Goal: Task Accomplishment & Management: Use online tool/utility

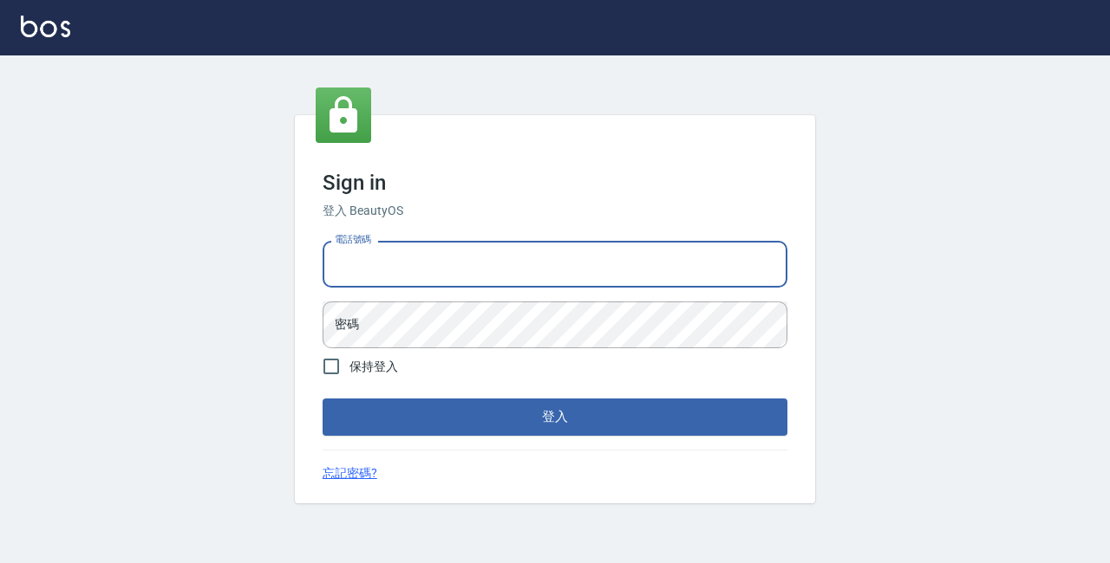
click at [424, 264] on input "電話號碼" at bounding box center [554, 264] width 465 height 47
type input "89729295"
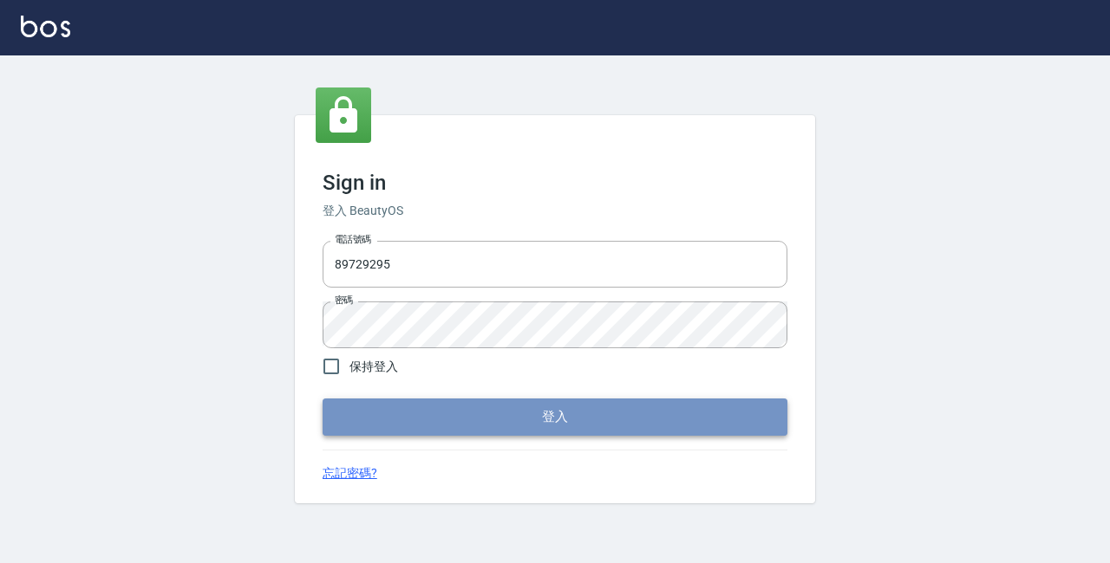
click at [443, 420] on button "登入" at bounding box center [554, 417] width 465 height 36
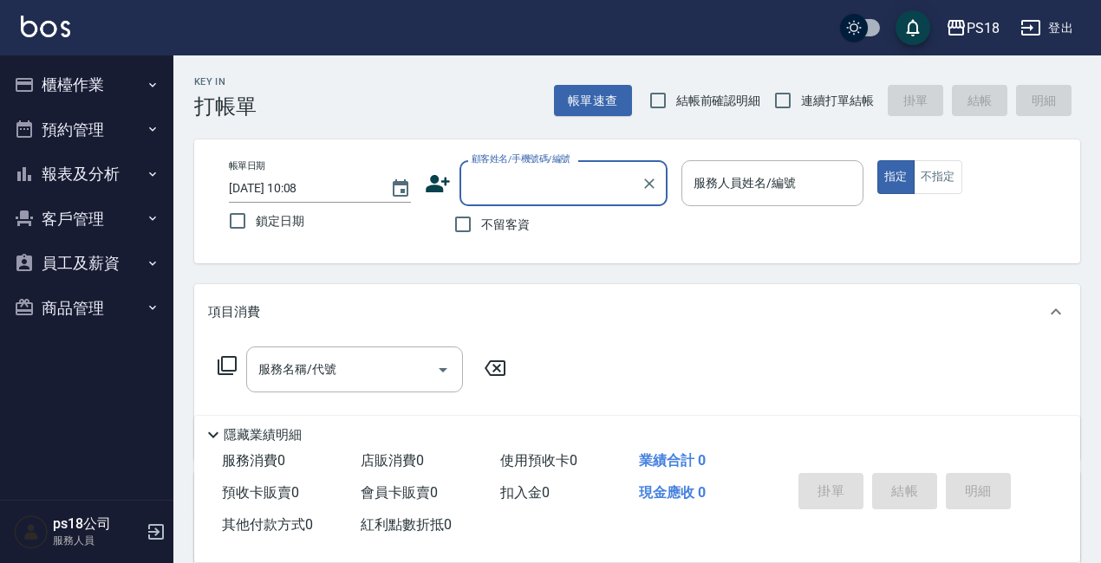
click at [70, 90] on button "櫃檯作業" at bounding box center [87, 84] width 160 height 45
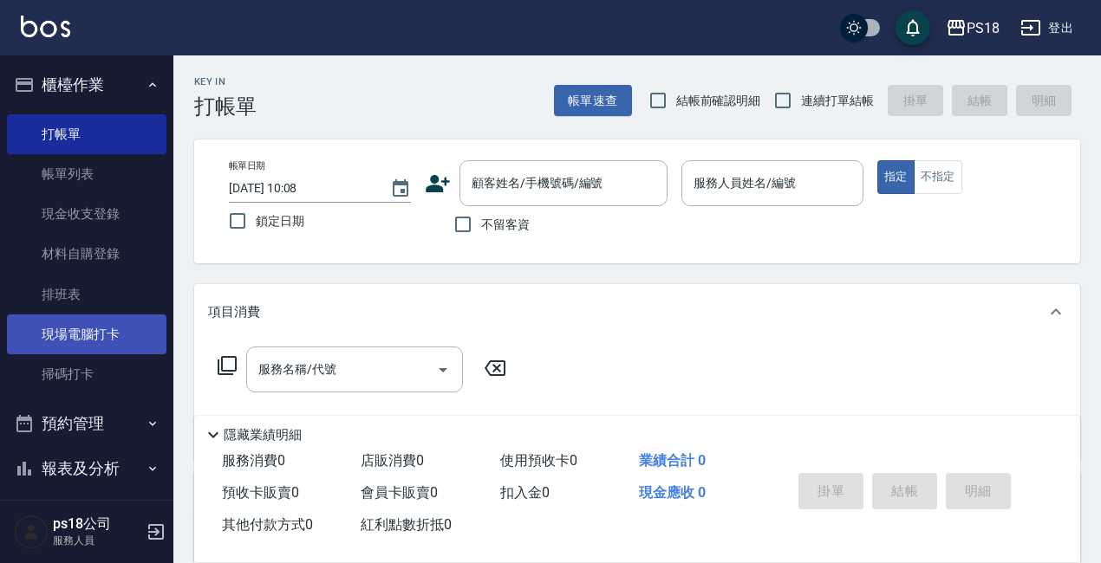
click at [100, 322] on link "現場電腦打卡" at bounding box center [87, 335] width 160 height 40
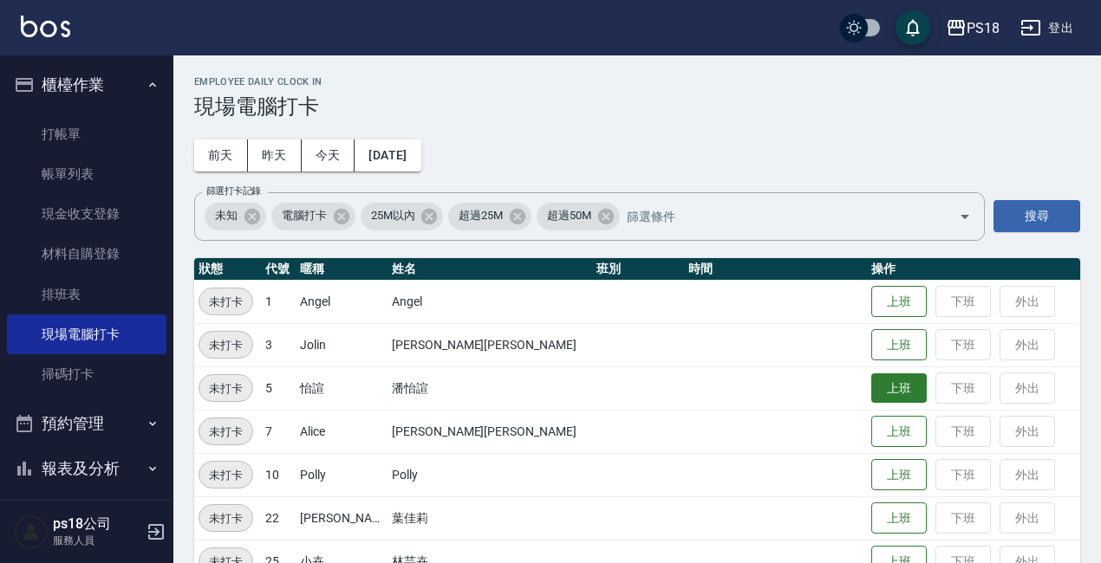
click at [871, 390] on button "上班" at bounding box center [898, 389] width 55 height 30
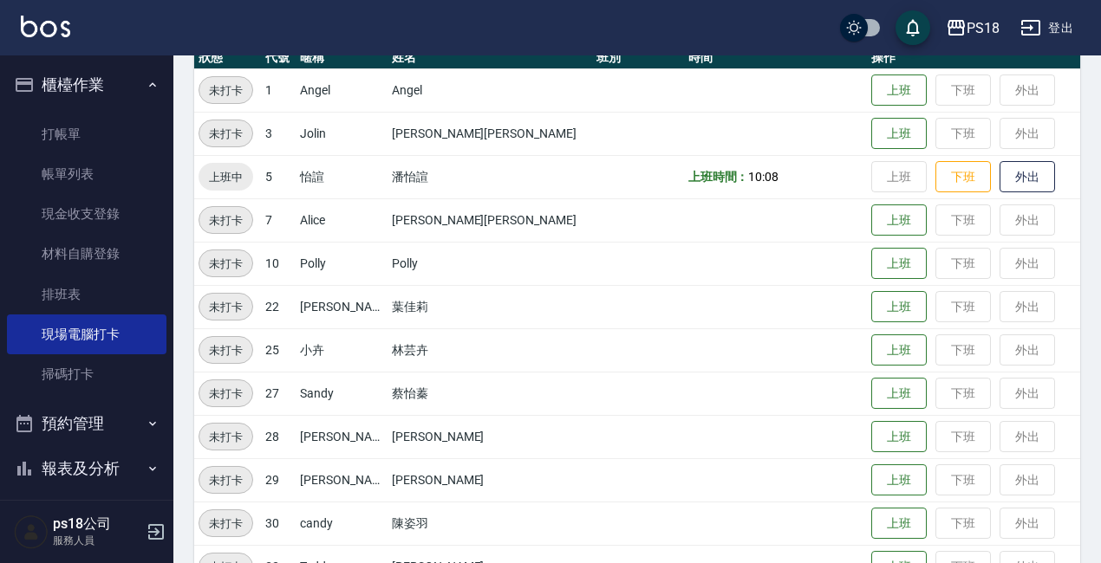
scroll to position [172, 0]
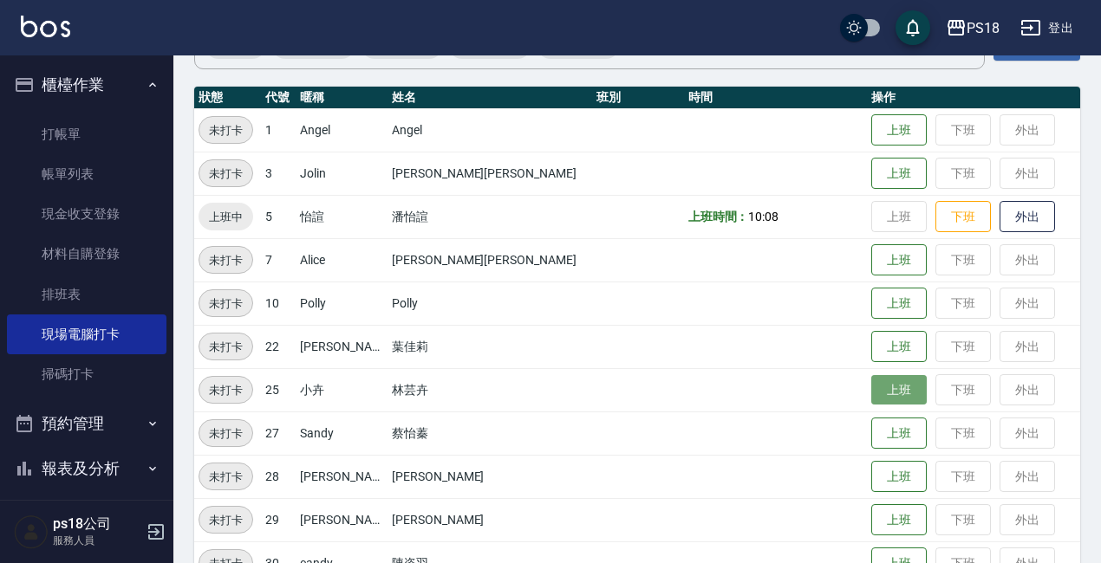
click at [871, 388] on button "上班" at bounding box center [898, 390] width 55 height 30
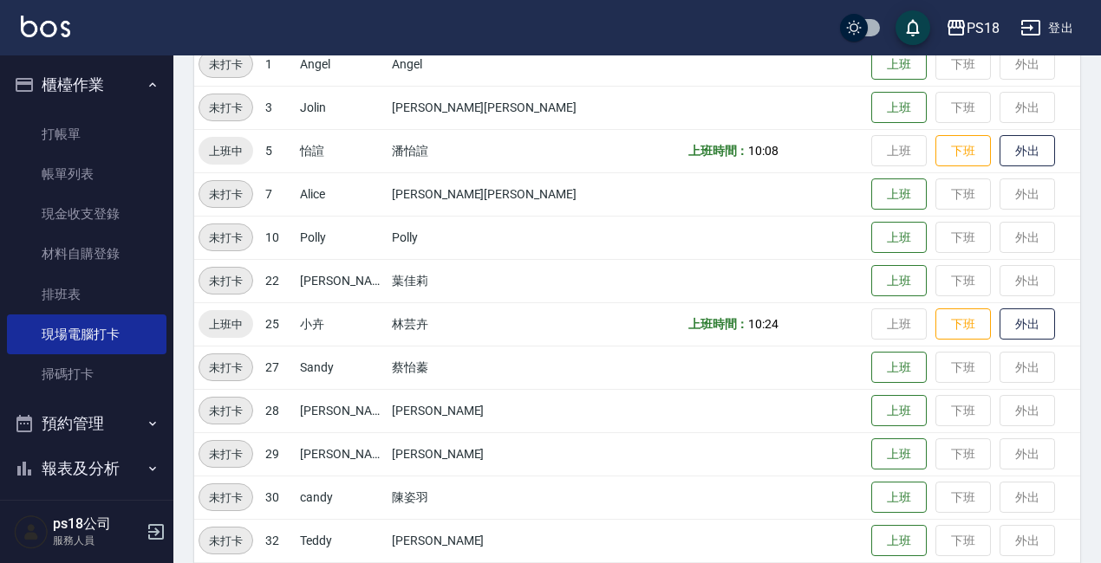
scroll to position [432, 0]
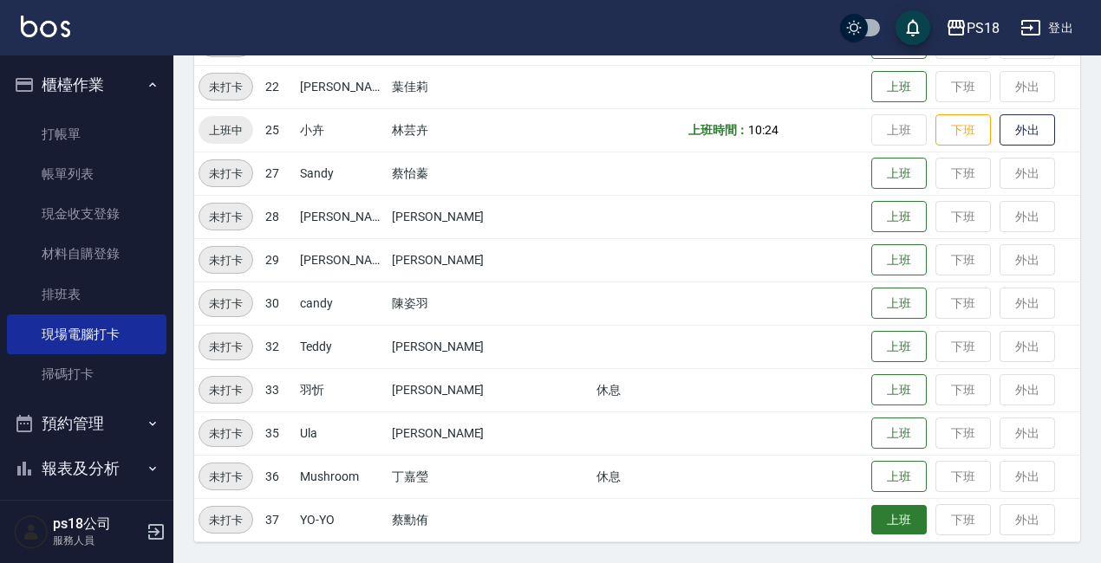
click at [871, 516] on button "上班" at bounding box center [898, 520] width 55 height 30
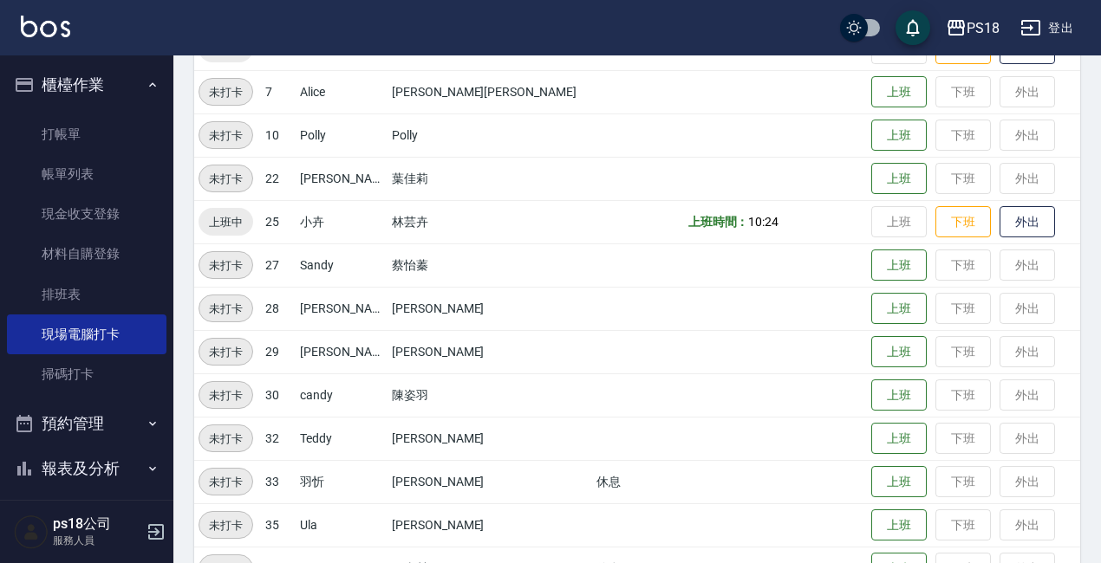
scroll to position [172, 0]
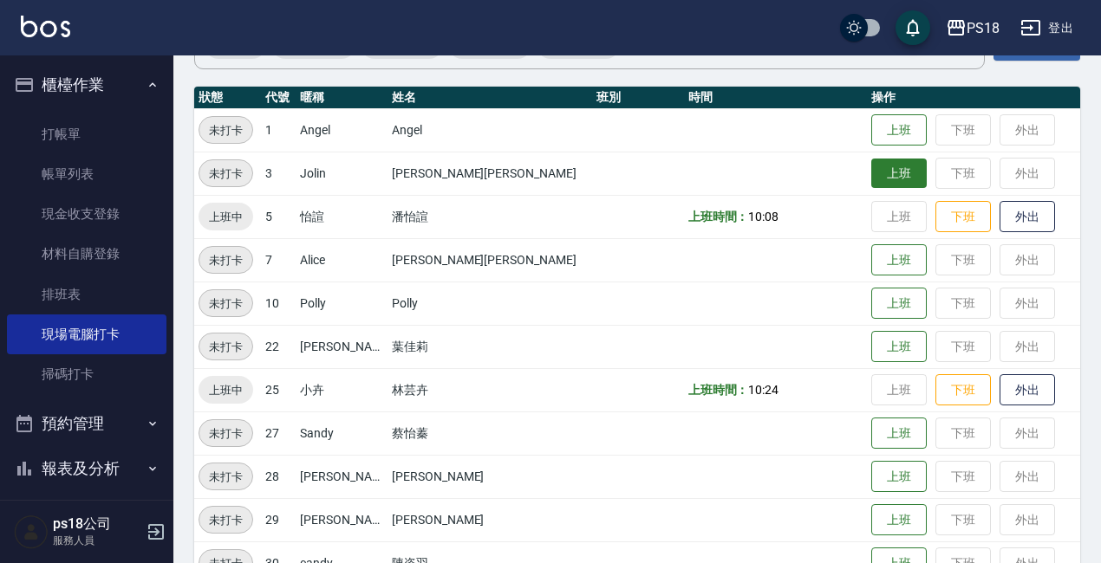
click at [871, 177] on button "上班" at bounding box center [898, 174] width 55 height 30
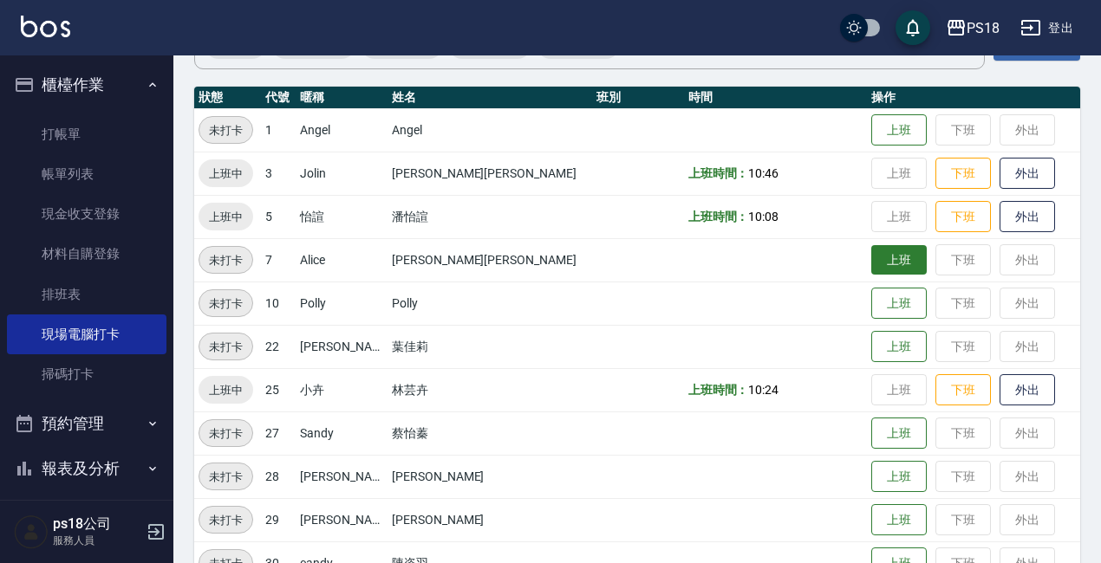
click at [871, 257] on button "上班" at bounding box center [898, 260] width 55 height 30
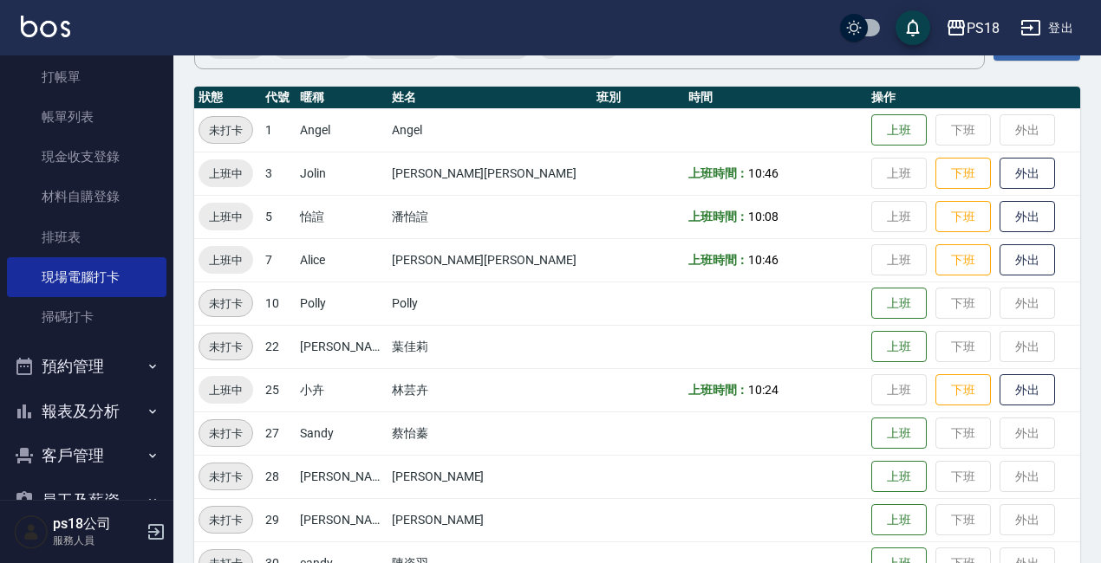
scroll to position [87, 0]
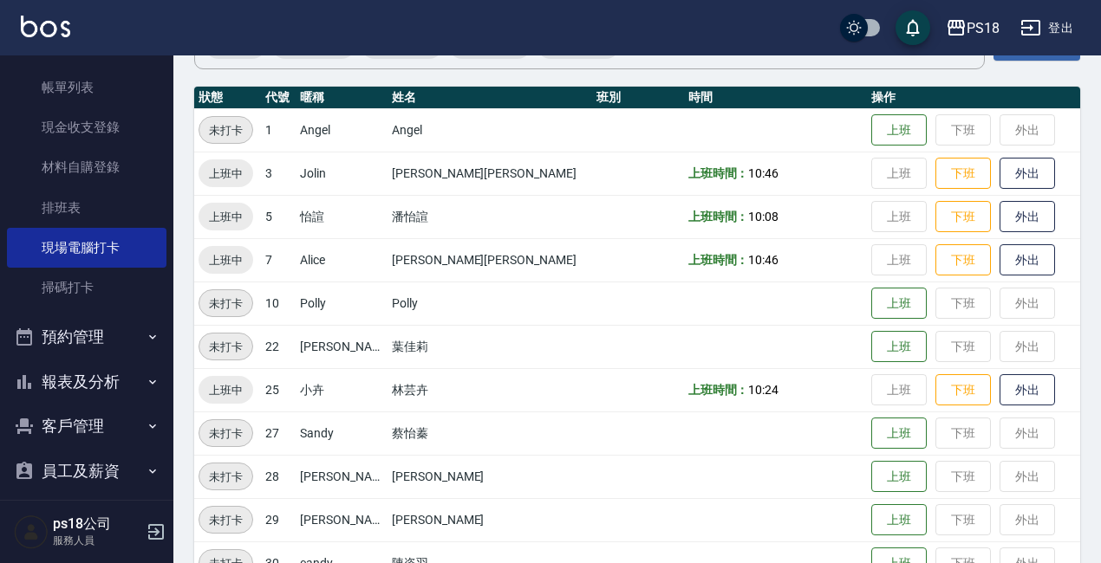
click at [100, 381] on button "報表及分析" at bounding box center [87, 382] width 160 height 45
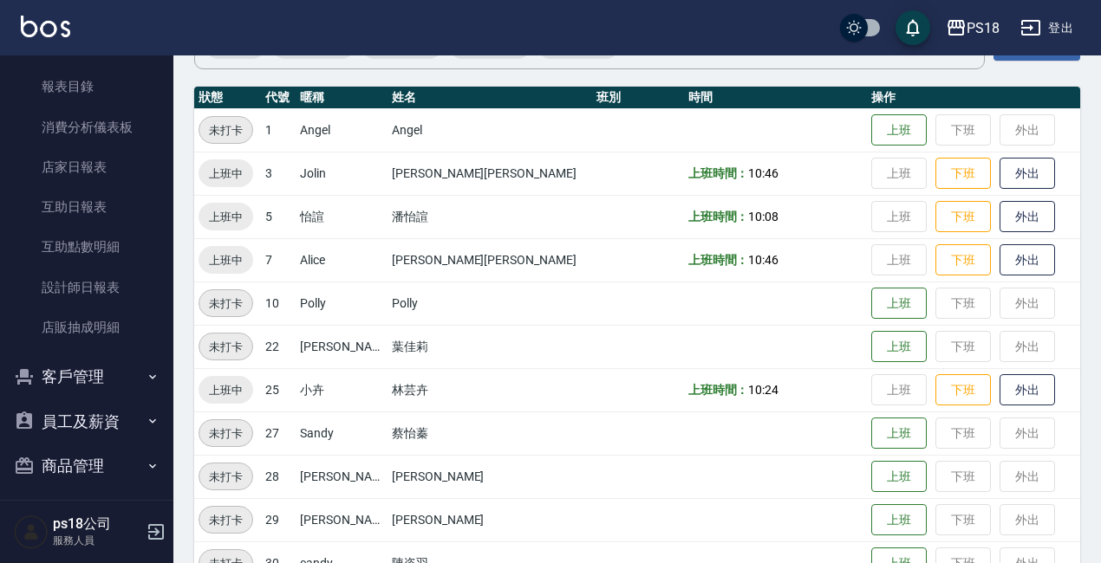
scroll to position [433, 0]
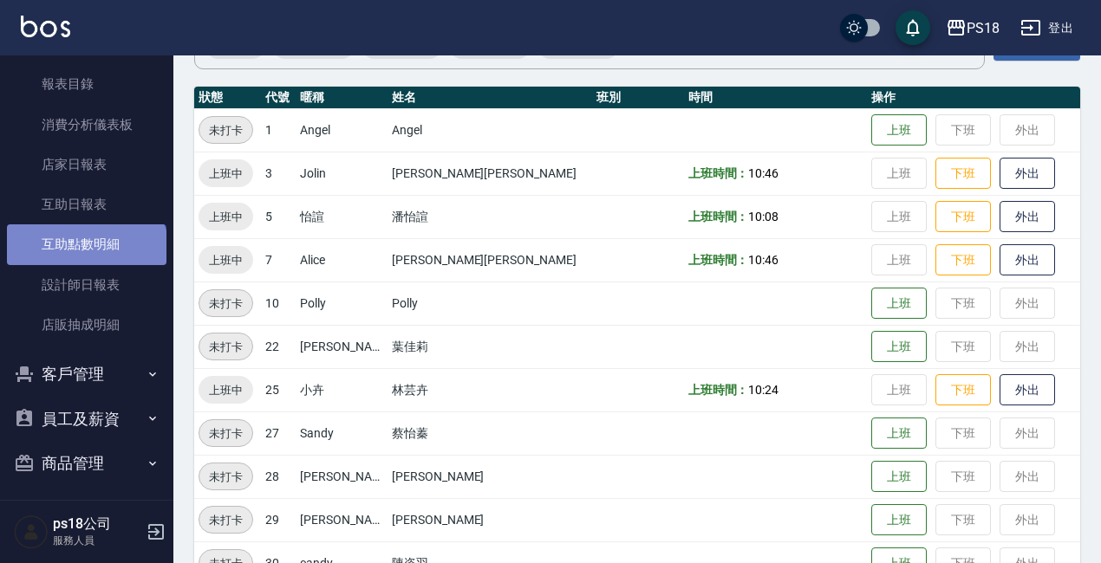
click at [85, 255] on link "互助點數明細" at bounding box center [87, 245] width 160 height 40
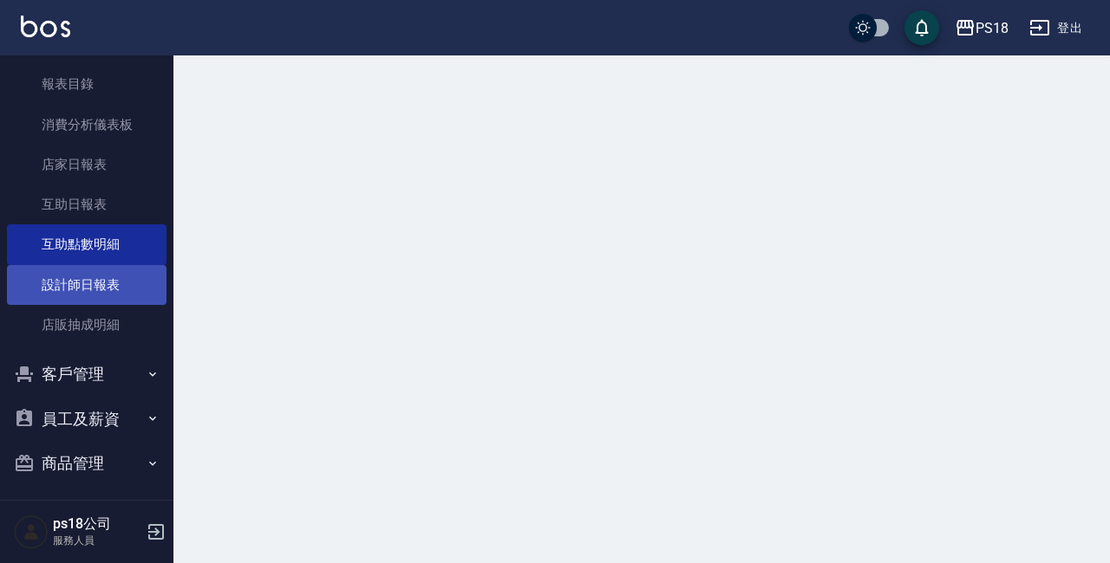
click at [98, 281] on link "設計師日報表" at bounding box center [87, 285] width 160 height 40
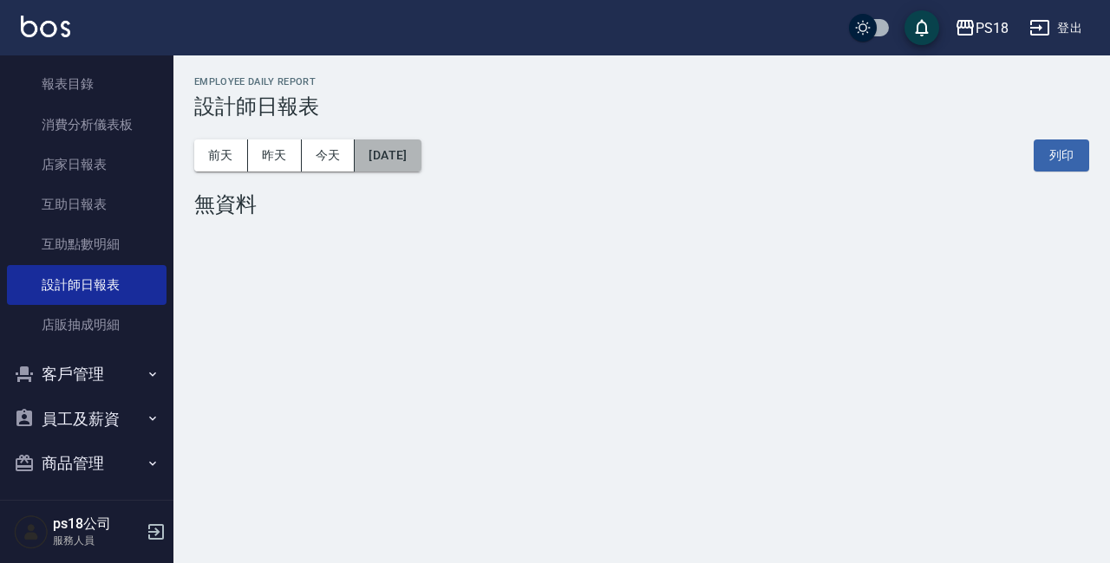
click at [420, 156] on button "[DATE]" at bounding box center [388, 156] width 66 height 32
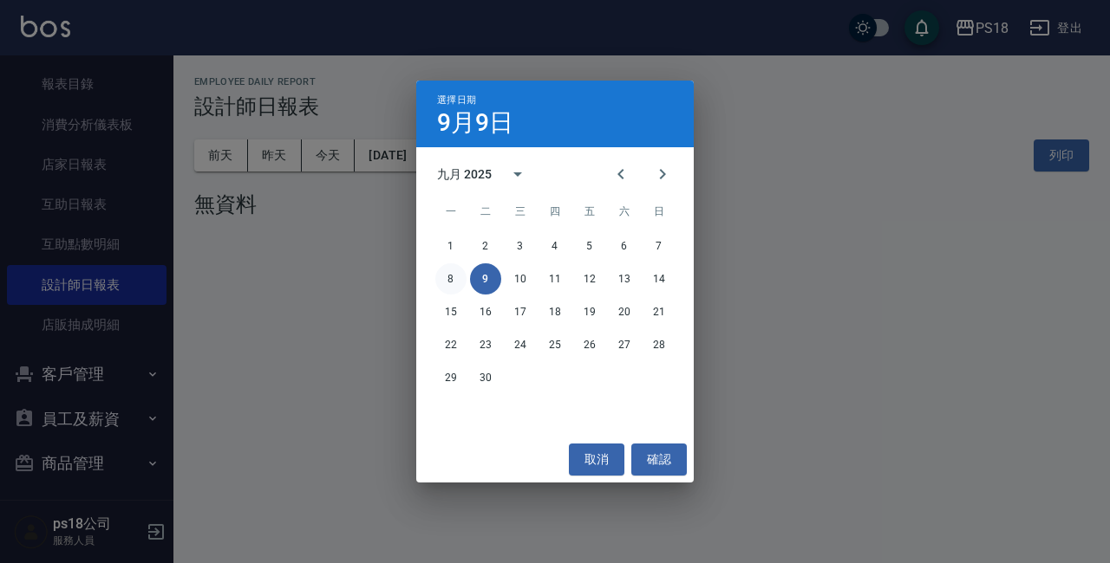
click at [445, 279] on button "8" at bounding box center [450, 279] width 31 height 31
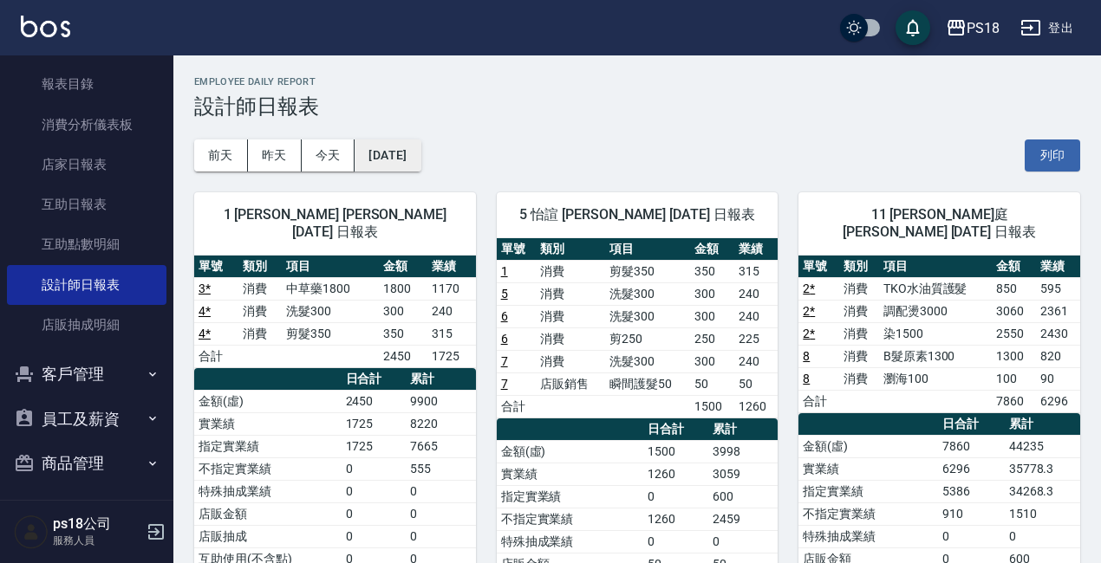
click at [420, 164] on button "[DATE]" at bounding box center [388, 156] width 66 height 32
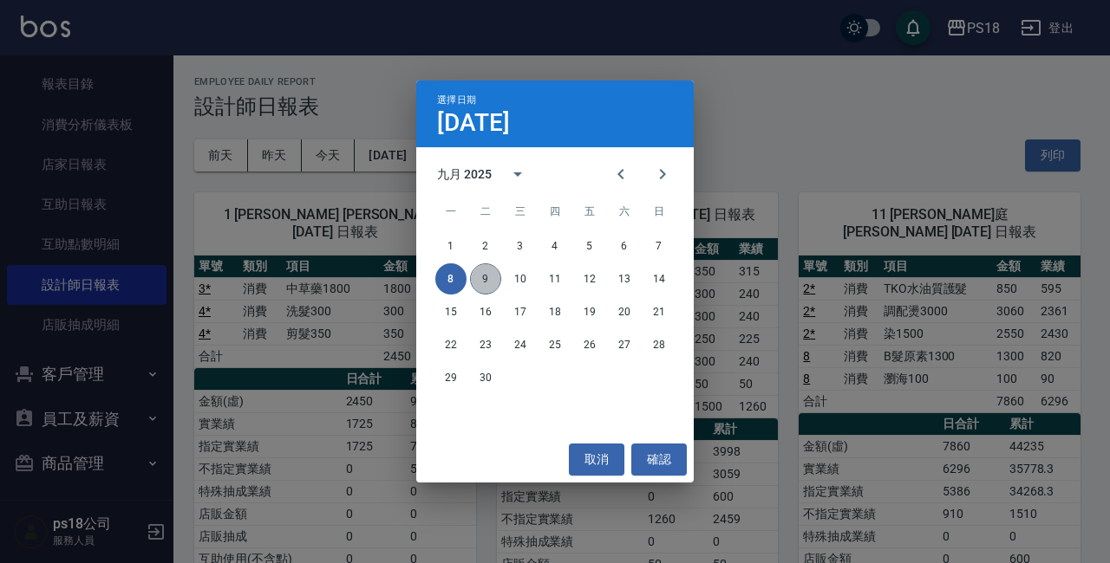
click at [488, 275] on button "9" at bounding box center [485, 279] width 31 height 31
